Goal: Find specific page/section: Locate a particular part of the current website

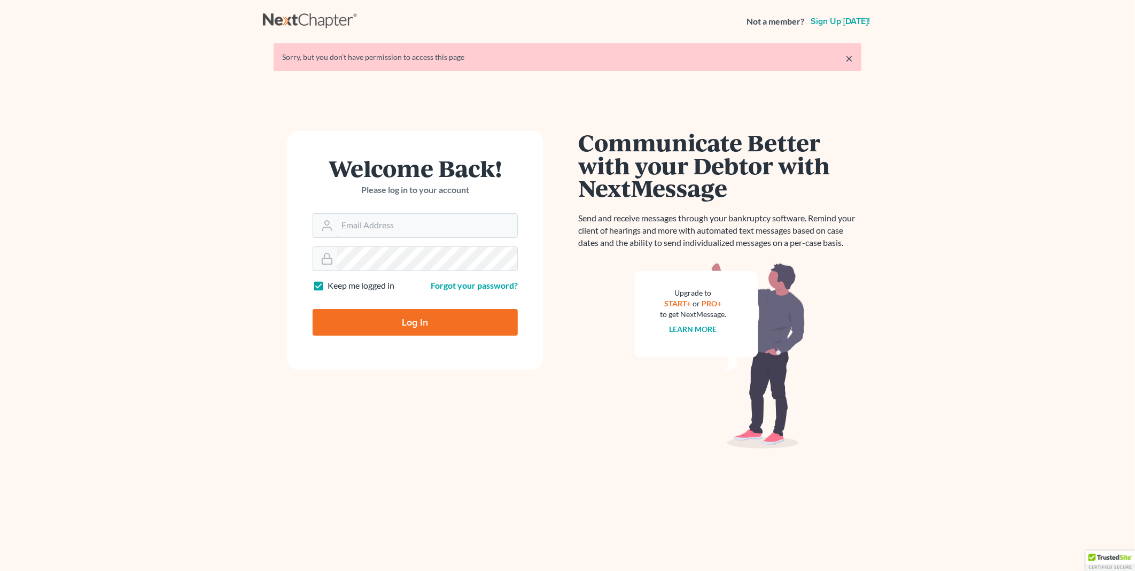
type input "PDonegan@tbennerlaw.com"
click at [439, 315] on input "Log In" at bounding box center [415, 322] width 205 height 27
type input "Thinking..."
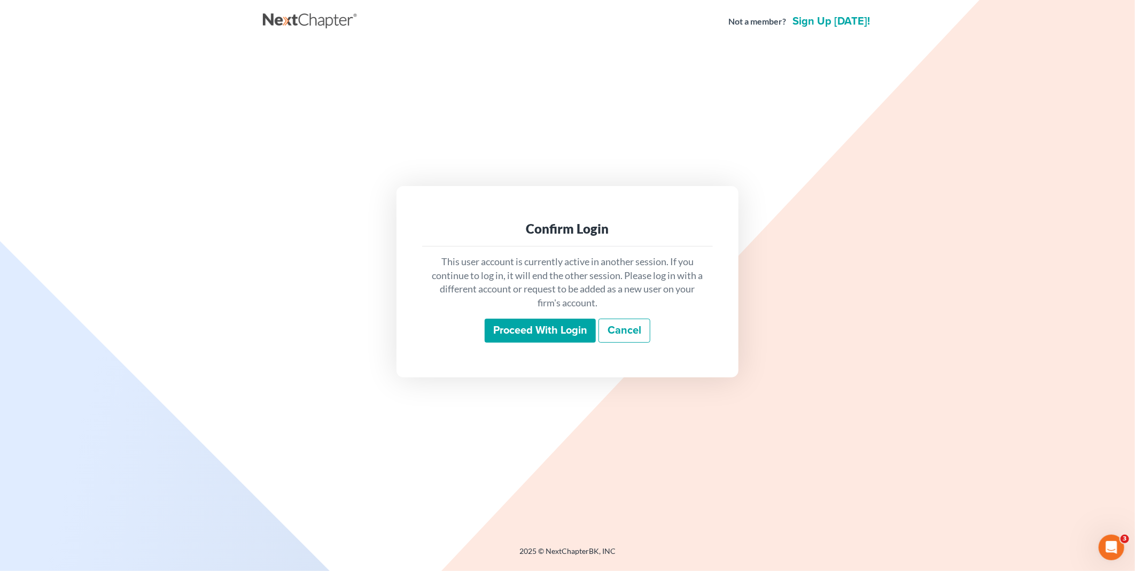
click at [551, 332] on input "Proceed with login" at bounding box center [540, 331] width 111 height 25
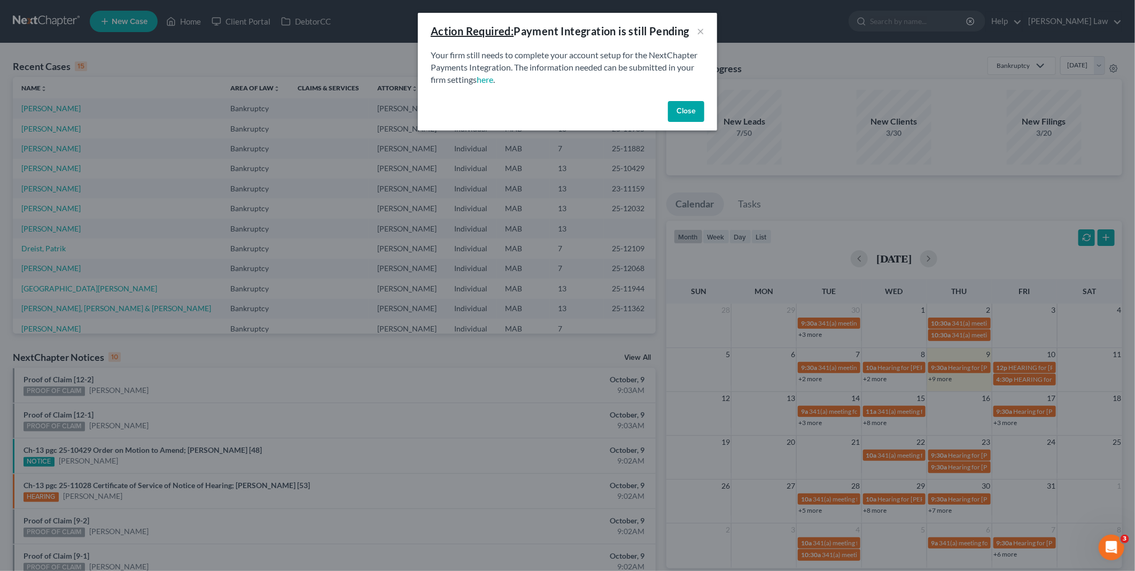
click at [698, 105] on button "Close" at bounding box center [686, 111] width 36 height 21
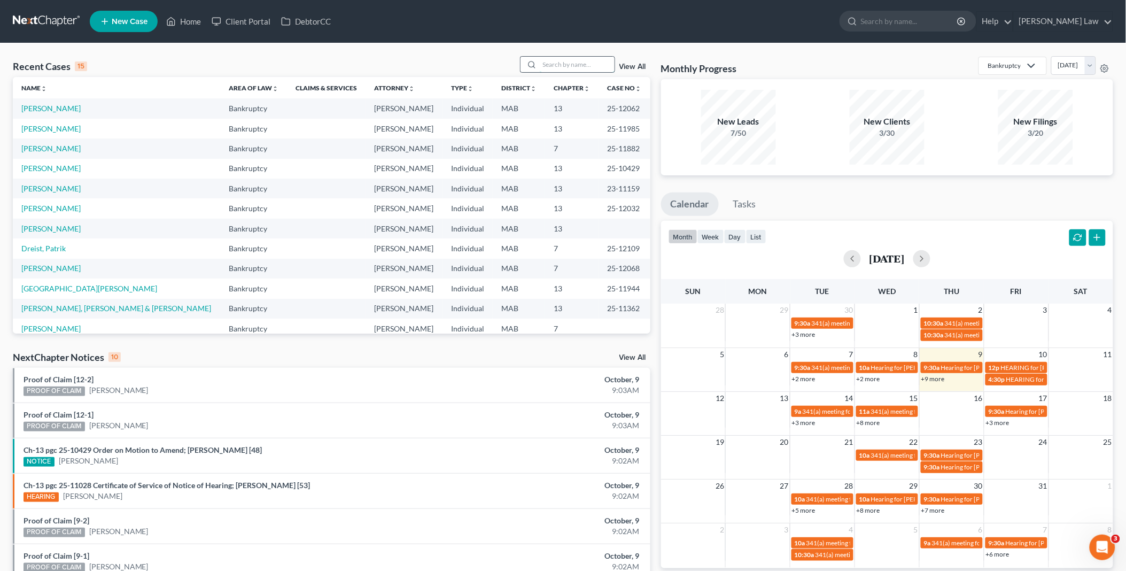
click at [554, 66] on input "search" at bounding box center [577, 65] width 75 height 16
type input "albert"
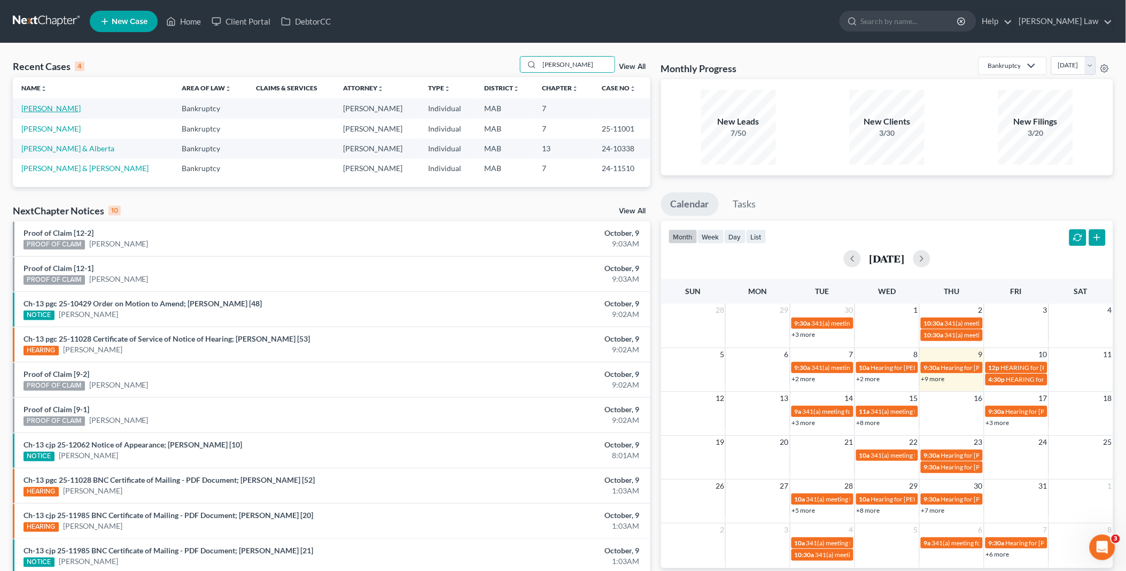
click at [52, 109] on link "Albert, Timothy" at bounding box center [50, 108] width 59 height 9
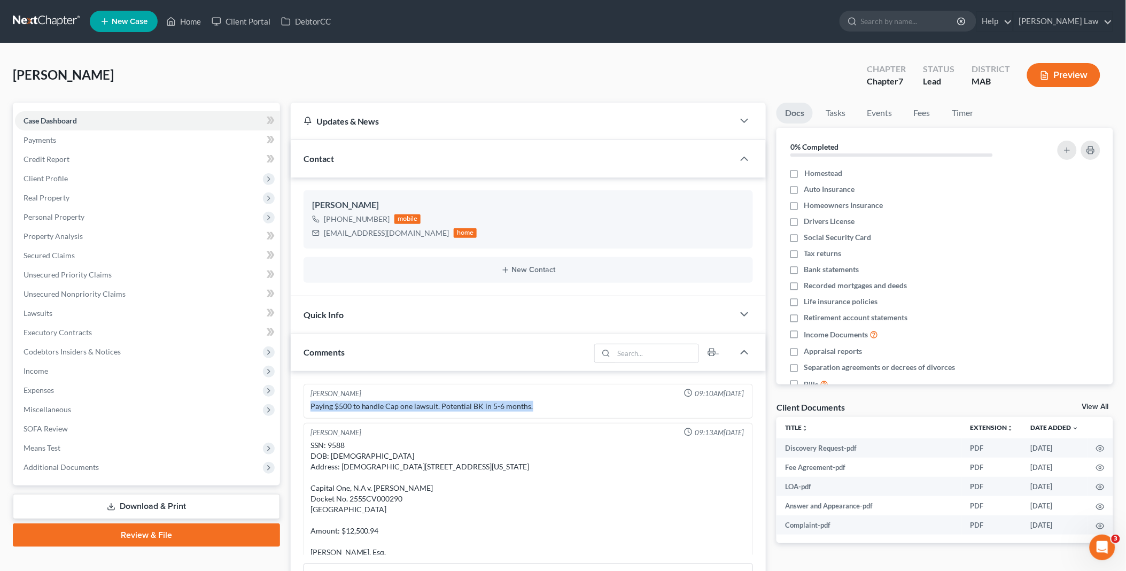
drag, startPoint x: 540, startPoint y: 405, endPoint x: 305, endPoint y: 410, distance: 234.7
click at [305, 410] on div "Michael Manning 09:10AM, 07/21/2025 Paying $500 to handle Cap one lawsuit. Pote…" at bounding box center [529, 401] width 450 height 35
copy div "Paying $500 to handle Cap one lawsuit. Potential BK in 5-6 months."
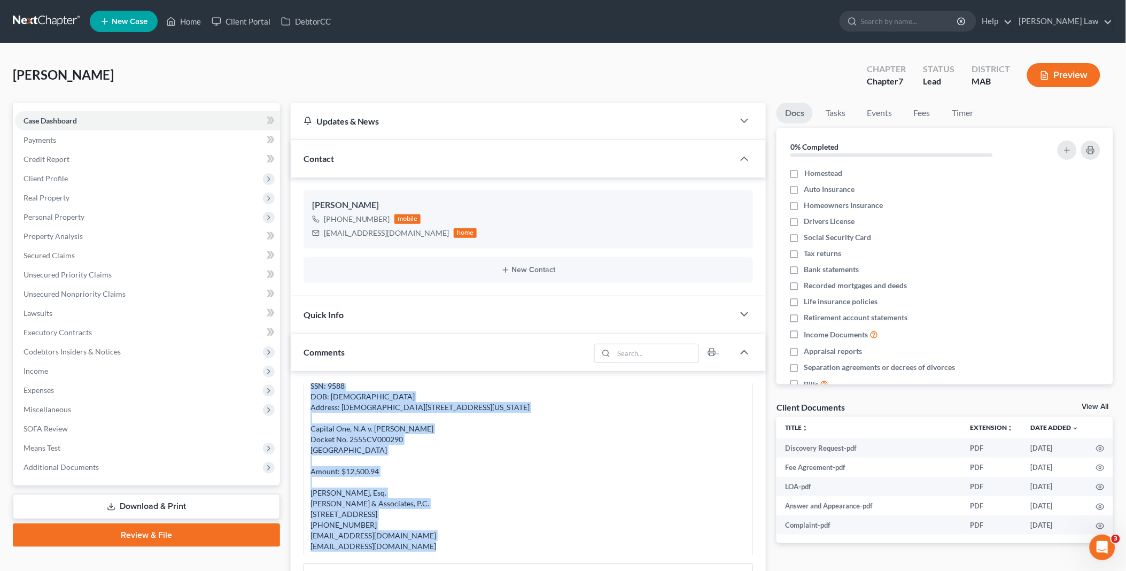
scroll to position [73, 0]
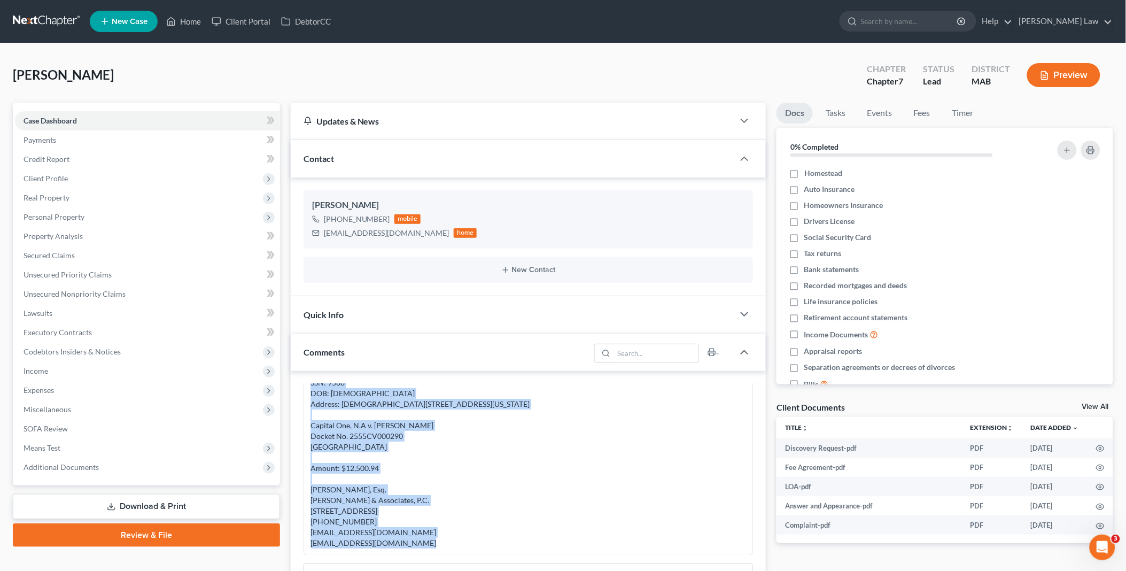
drag, startPoint x: 309, startPoint y: 444, endPoint x: 461, endPoint y: 542, distance: 180.9
click at [461, 542] on div "SSN: 9588 DOB: 7/29/1977 Address: 1473 Washington St, Canton, MA 02021 Capital …" at bounding box center [528, 462] width 440 height 175
copy div "SSN: 9588 DOB: 7/29/1977 Address: 1473 Washington St, Canton, MA 02021 Capital …"
